Goal: Information Seeking & Learning: Learn about a topic

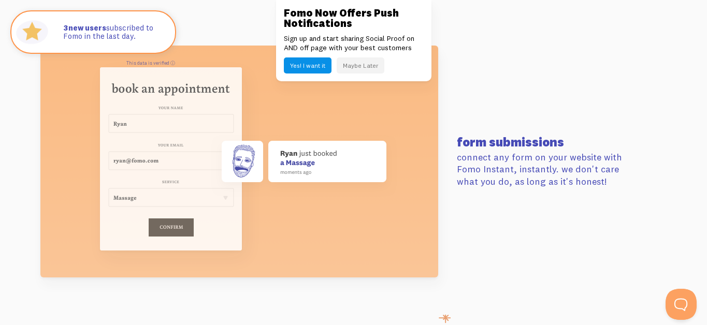
scroll to position [3800, 0]
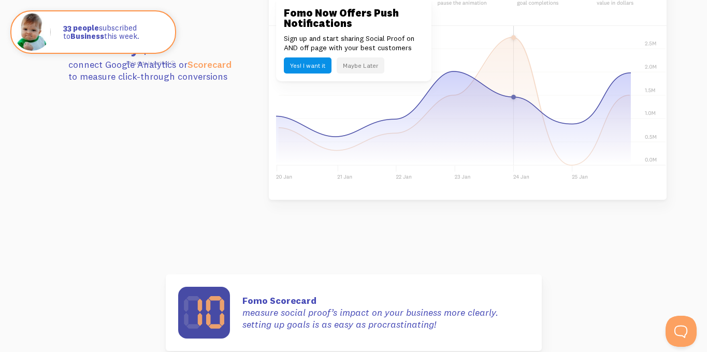
scroll to position [3044, 0]
